Goal: Transaction & Acquisition: Purchase product/service

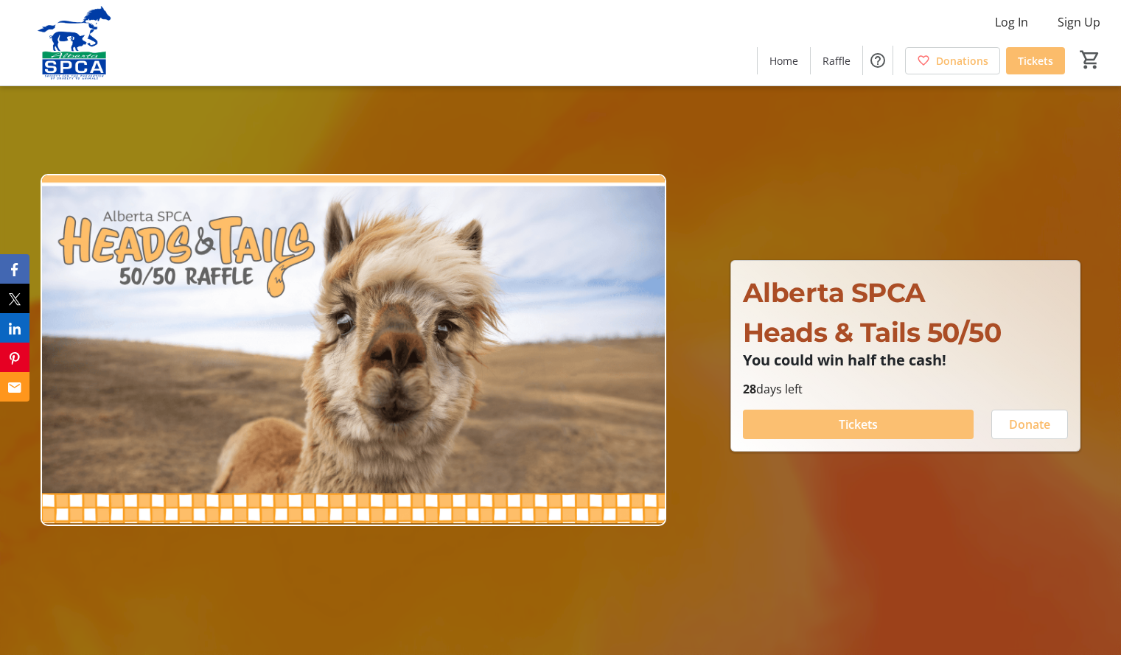
click at [867, 427] on span "Tickets" at bounding box center [858, 425] width 39 height 18
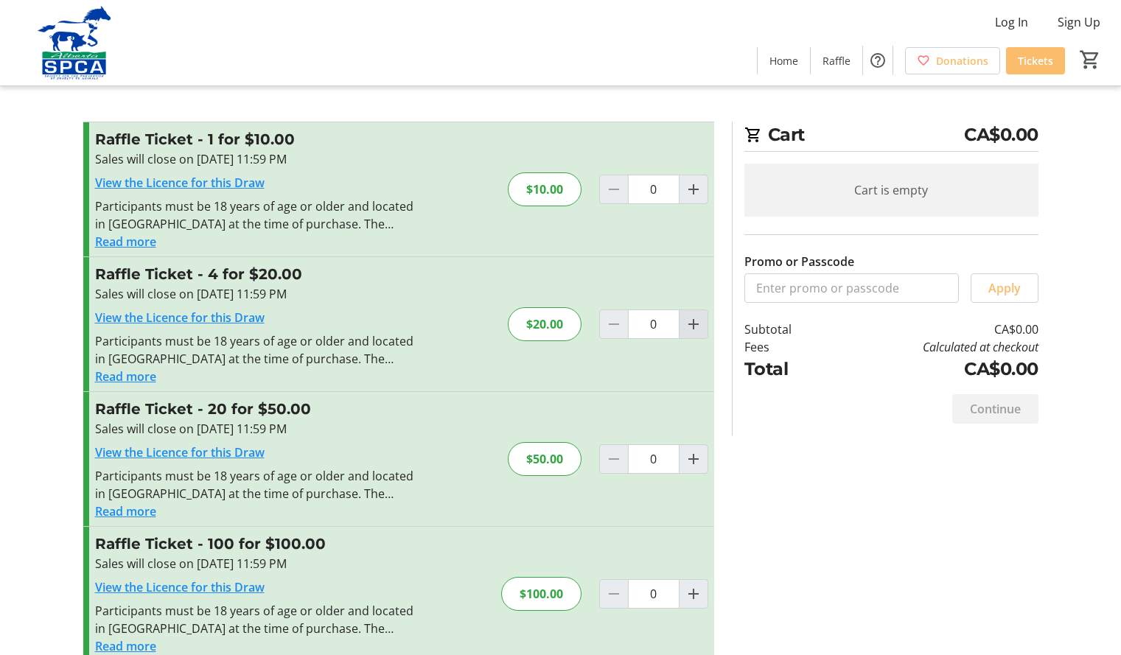
click at [694, 324] on mat-icon "Increment by one" at bounding box center [694, 324] width 18 height 18
type input "1"
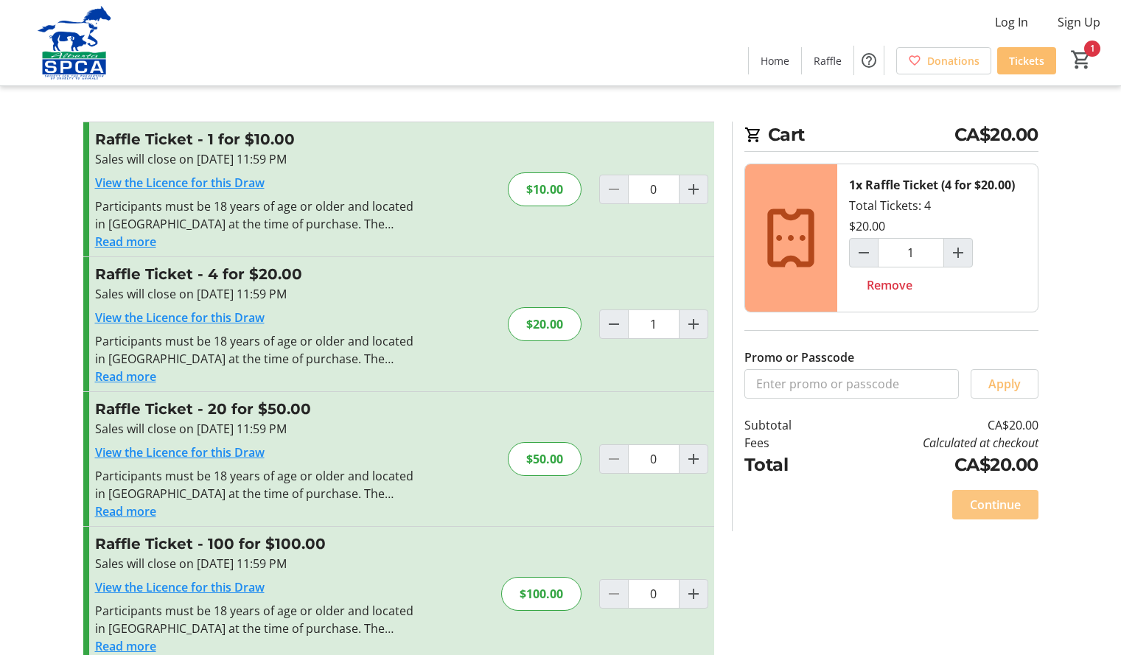
click at [995, 507] on span "Continue" at bounding box center [995, 505] width 51 height 18
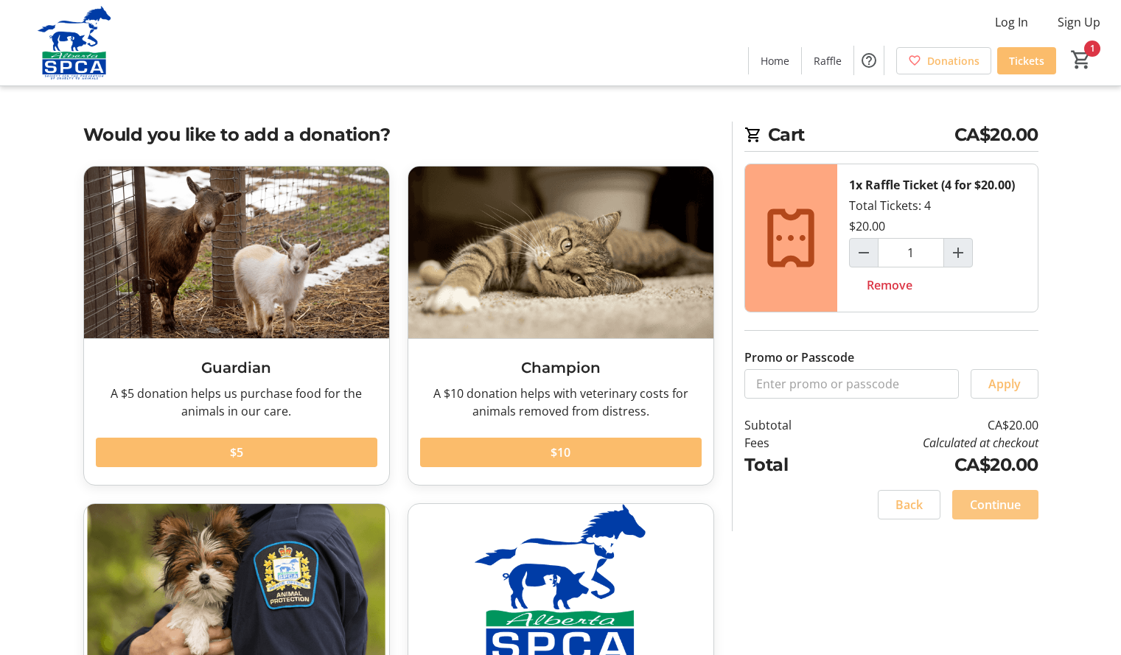
click at [995, 507] on span "Continue" at bounding box center [995, 505] width 51 height 18
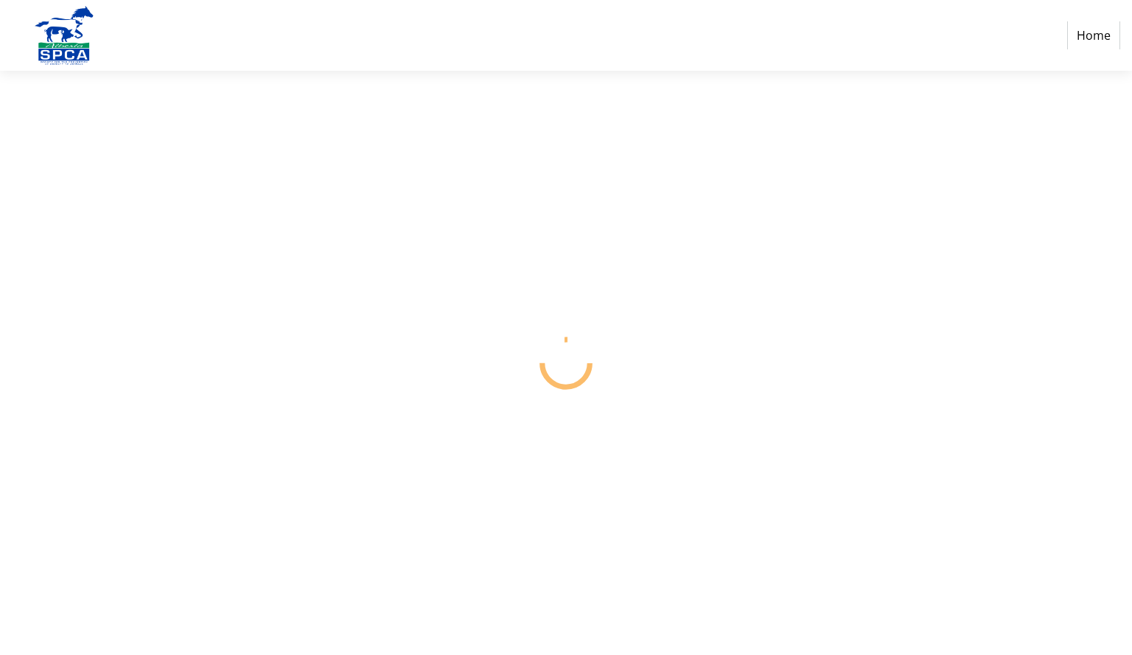
select select "CA"
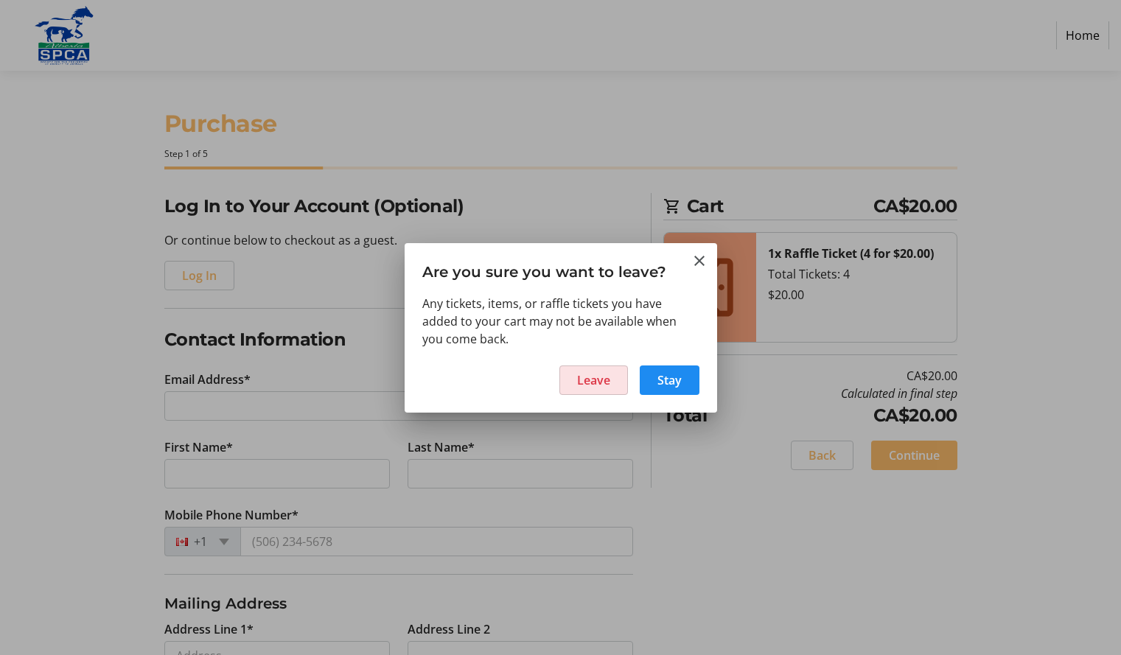
click at [598, 389] on span at bounding box center [593, 380] width 67 height 35
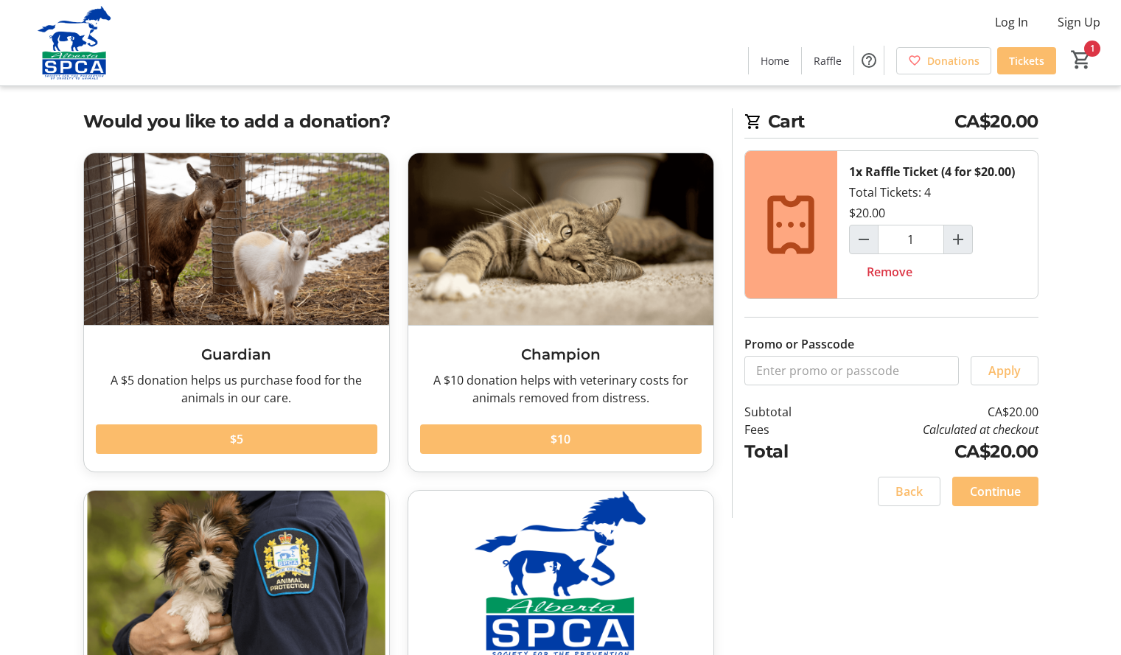
scroll to position [10, 0]
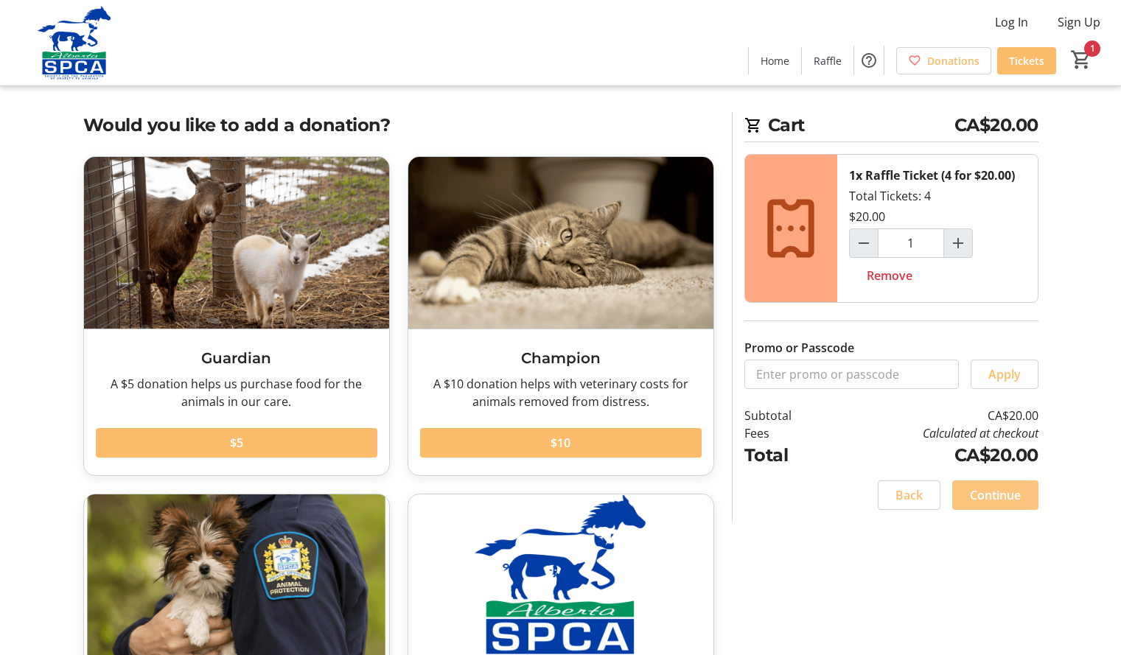
click at [1011, 493] on span "Continue" at bounding box center [995, 495] width 51 height 18
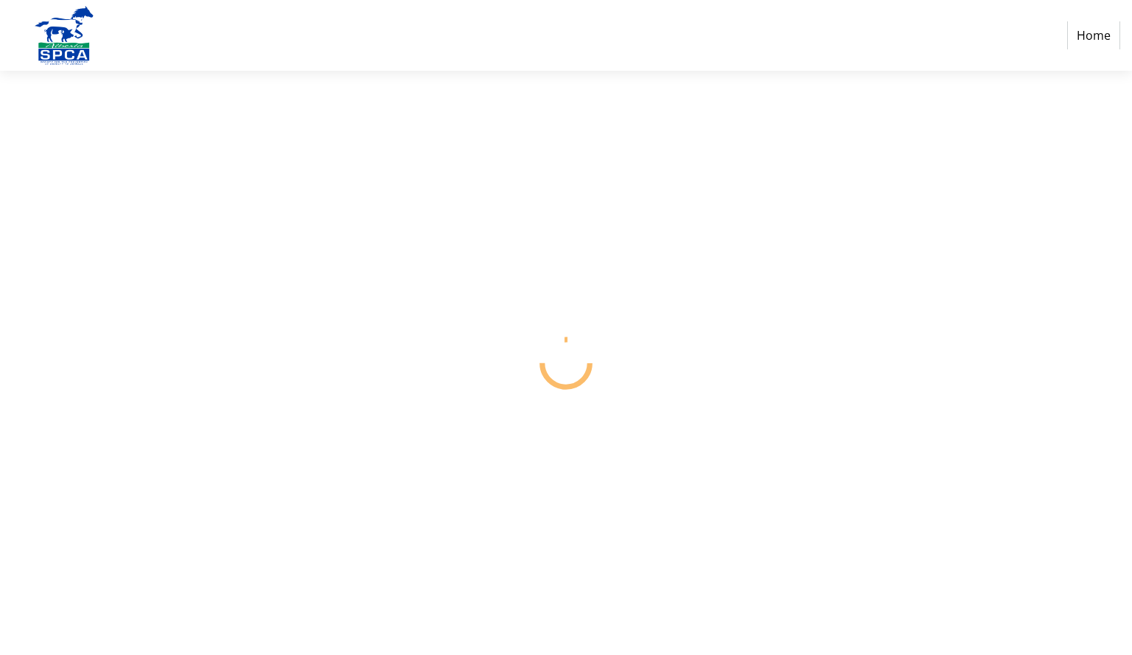
select select "CA"
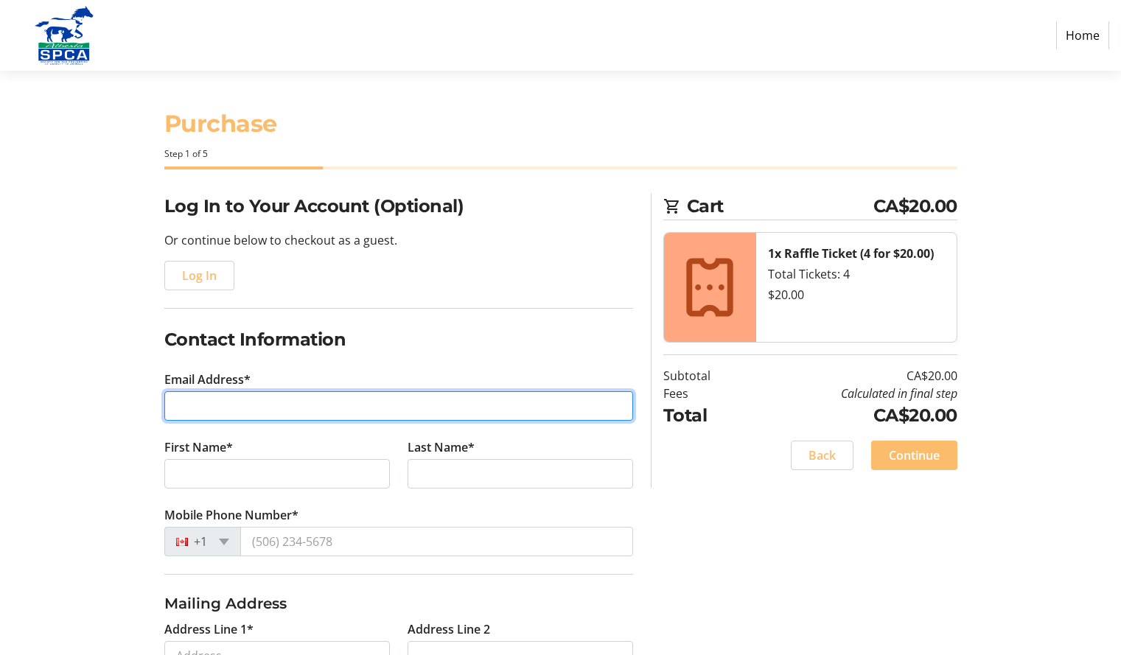
click at [467, 407] on input "Email Address*" at bounding box center [398, 405] width 469 height 29
type input "[EMAIL_ADDRESS][DOMAIN_NAME]"
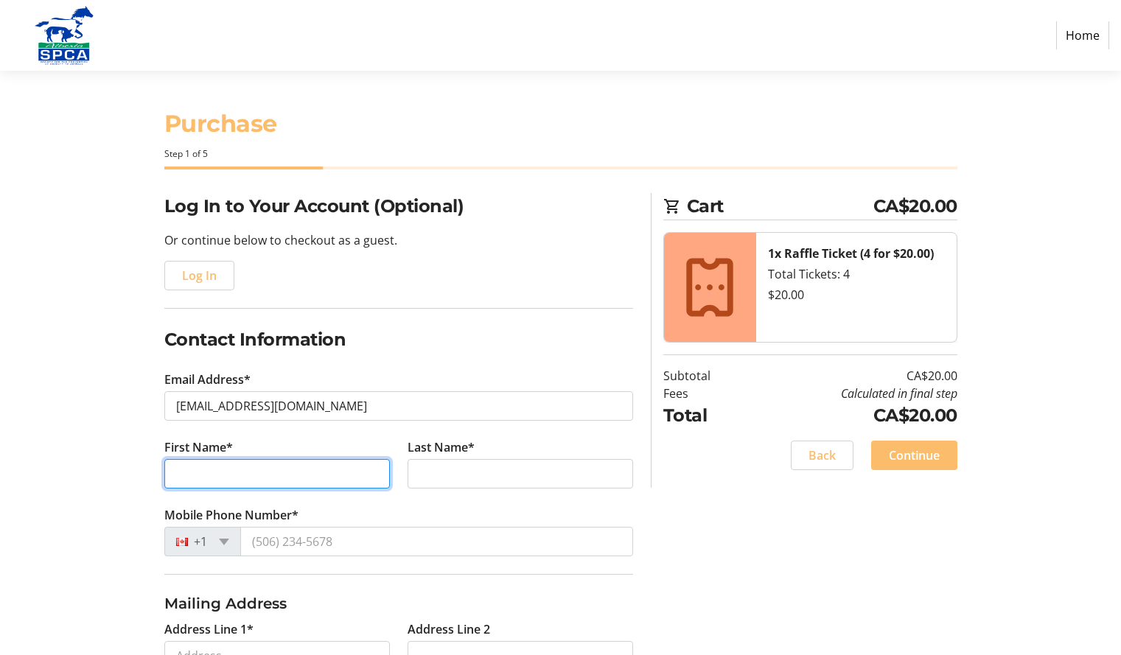
click at [231, 471] on input "First Name*" at bounding box center [276, 473] width 225 height 29
type input "[PERSON_NAME]"
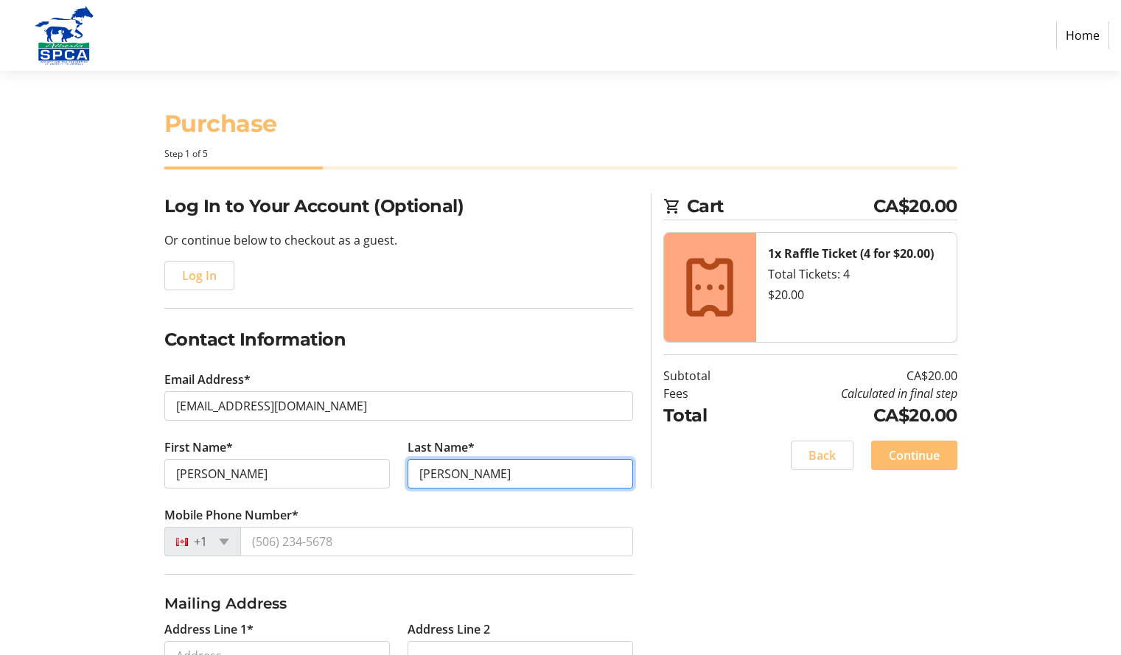
type input "[PERSON_NAME]"
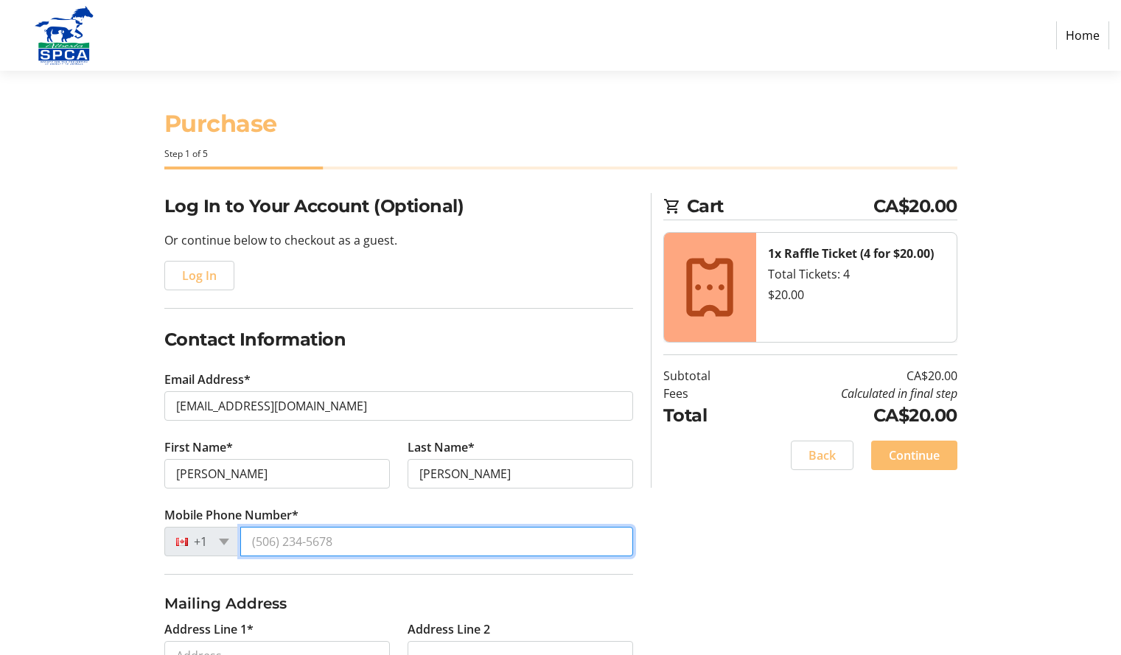
click at [279, 547] on input "Mobile Phone Number*" at bounding box center [436, 541] width 393 height 29
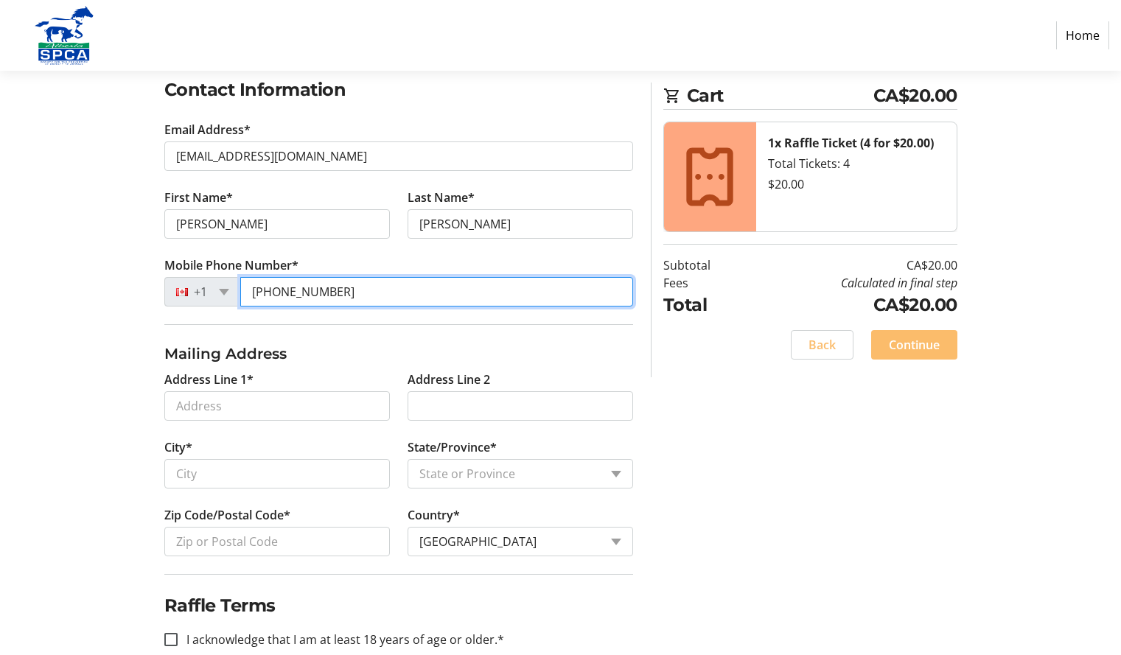
scroll to position [279, 0]
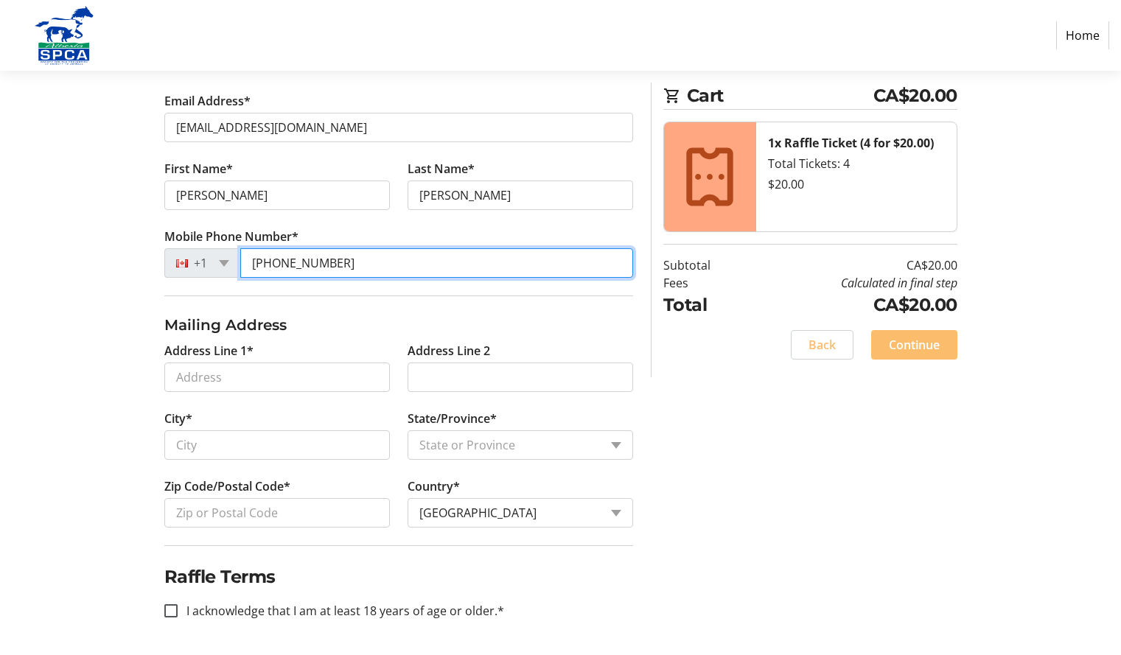
type input "[PHONE_NUMBER]"
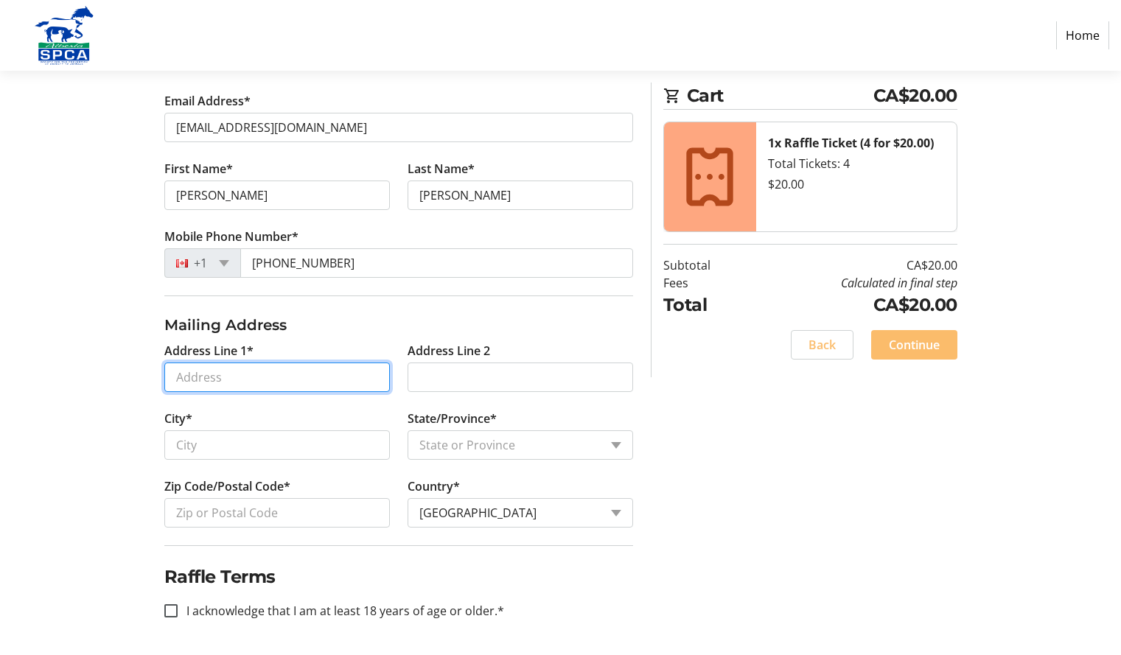
click at [303, 379] on input "Address Line 1*" at bounding box center [276, 377] width 225 height 29
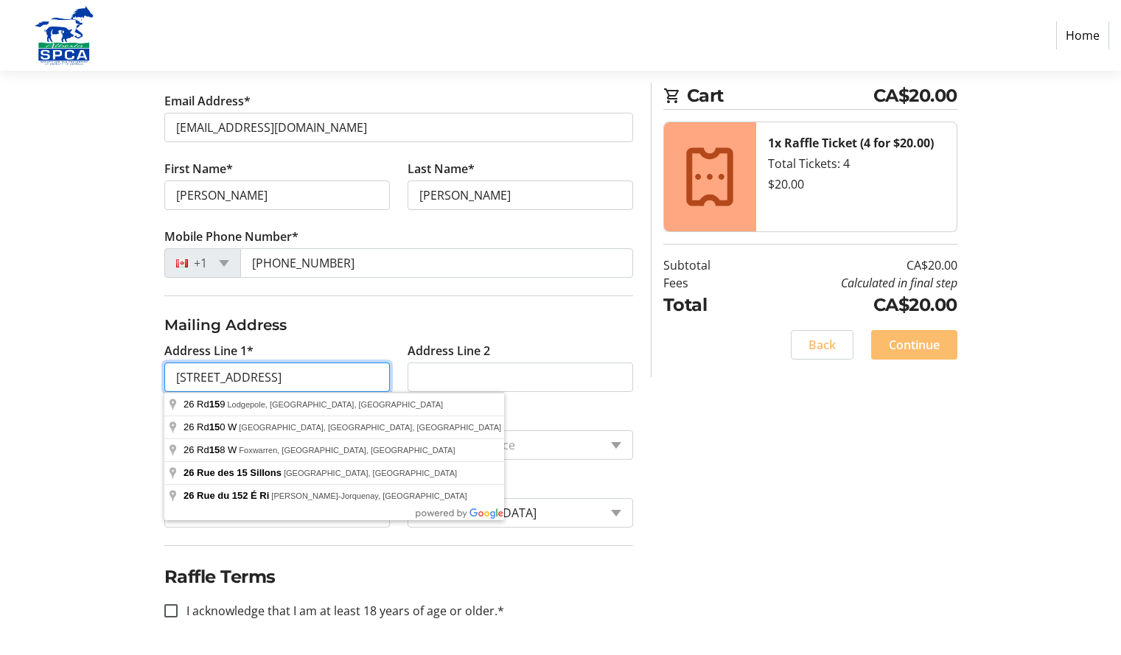
type input "[STREET_ADDRESS]"
click at [754, 501] on div "Log In to Your Account (Optional) Or continue below to checkout as a guest. Log…" at bounding box center [560, 285] width 973 height 741
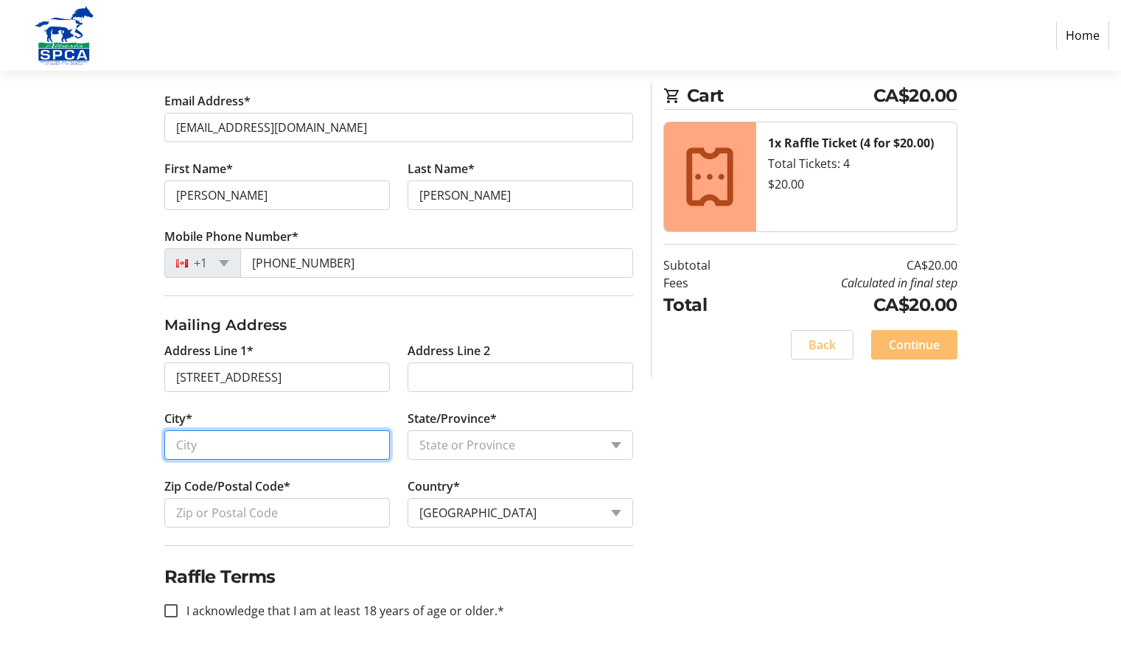
click at [230, 449] on input "City*" at bounding box center [276, 444] width 225 height 29
type input "[GEOGRAPHIC_DATA]"
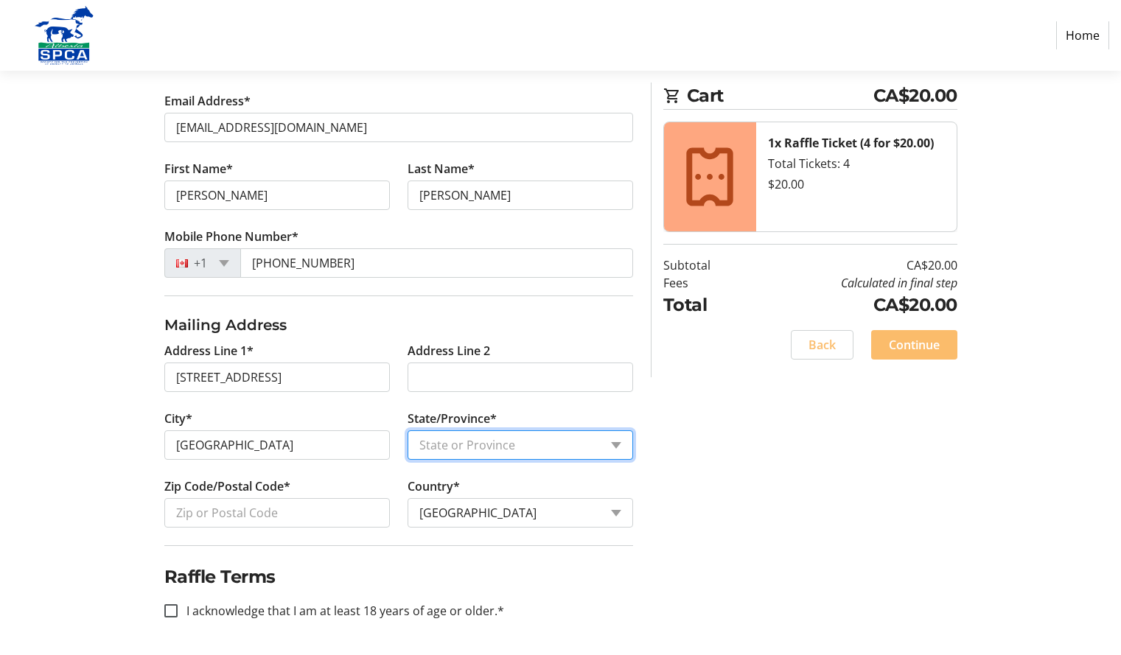
click at [620, 442] on select "State or Province State or Province [GEOGRAPHIC_DATA] [GEOGRAPHIC_DATA] [GEOGRA…" at bounding box center [519, 444] width 225 height 29
select select "AB"
click at [407, 430] on select "State or Province State or Province [GEOGRAPHIC_DATA] [GEOGRAPHIC_DATA] [GEOGRA…" at bounding box center [519, 444] width 225 height 29
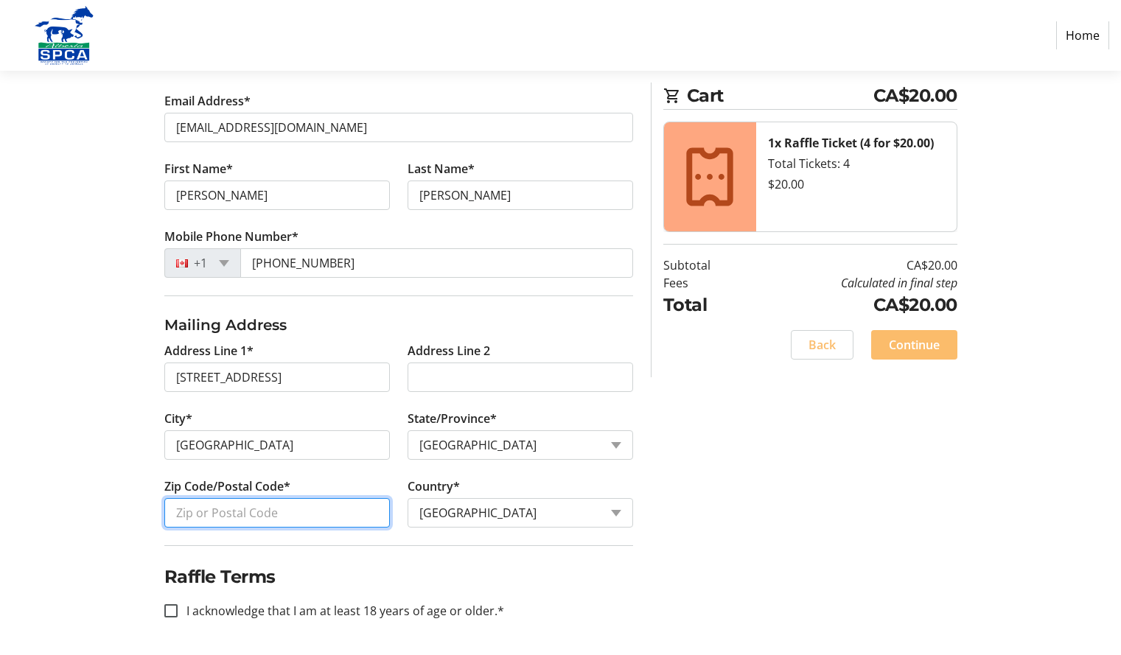
click at [246, 510] on input "Zip Code/Postal Code*" at bounding box center [276, 512] width 225 height 29
type input "T7Y 2E4"
click at [174, 612] on input "I acknowledge that I am at least 18 years of age or older.*" at bounding box center [170, 610] width 13 height 13
checkbox input "true"
click at [916, 349] on span "Continue" at bounding box center [914, 345] width 51 height 18
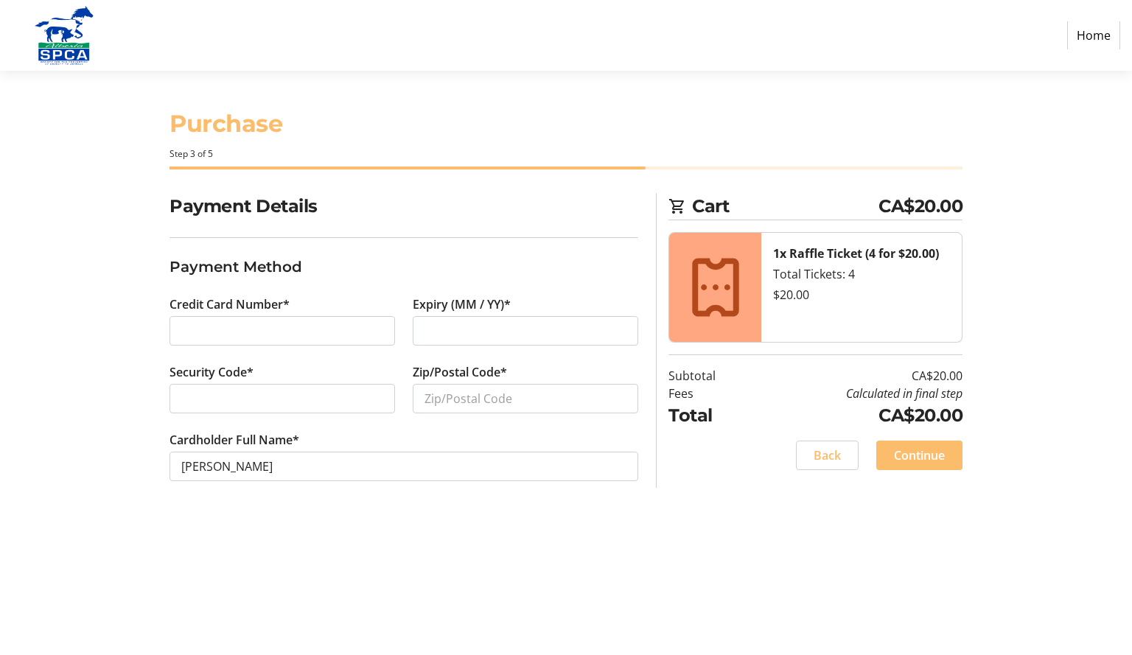
click at [284, 408] on div at bounding box center [281, 398] width 225 height 29
click at [441, 399] on input "Zip/Postal Code*" at bounding box center [525, 398] width 225 height 29
type input "T7Y 2E4"
click at [918, 458] on span "Continue" at bounding box center [919, 456] width 51 height 18
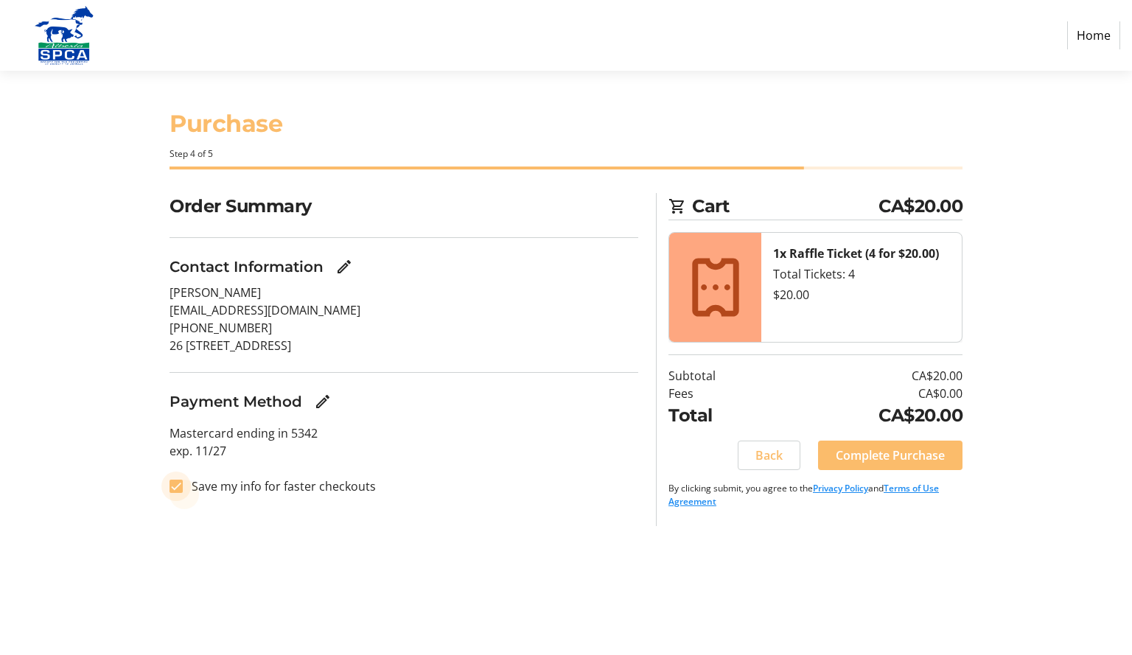
click at [176, 491] on input "Save my info for faster checkouts" at bounding box center [175, 486] width 13 height 13
checkbox input "false"
click at [886, 461] on span "Complete Purchase" at bounding box center [890, 456] width 109 height 18
